Goal: Entertainment & Leisure: Browse casually

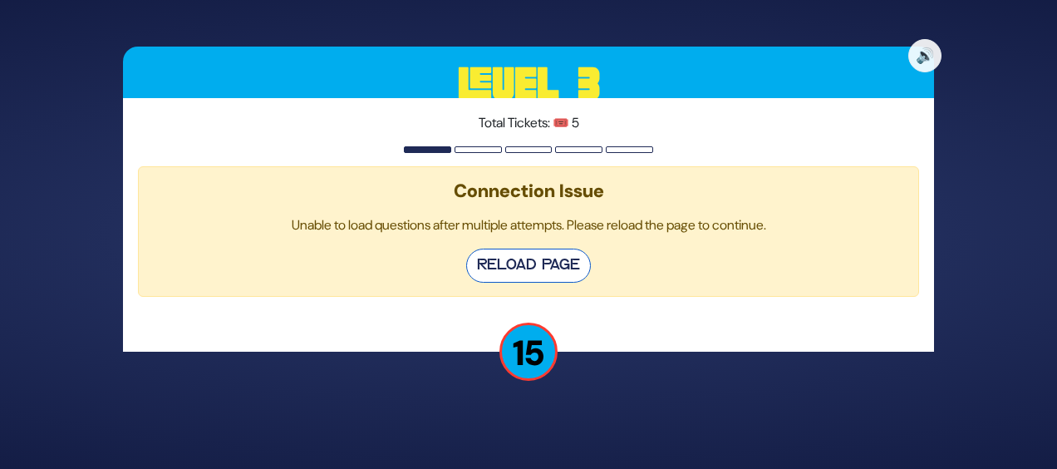
click at [545, 259] on button "Reload Page" at bounding box center [528, 265] width 125 height 34
click at [581, 268] on button "Reload Page" at bounding box center [528, 265] width 125 height 34
